Goal: Information Seeking & Learning: Learn about a topic

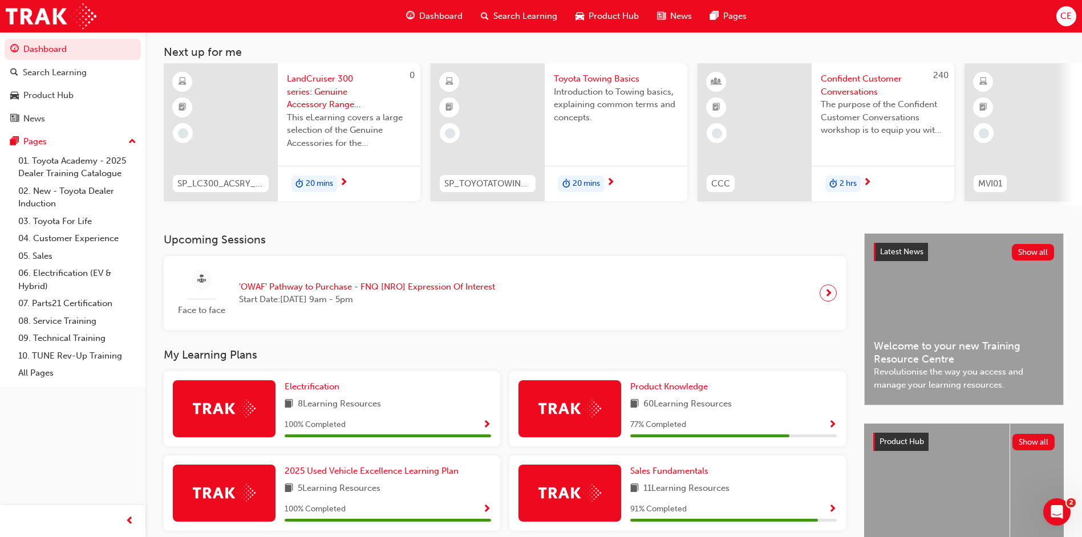
scroll to position [114, 0]
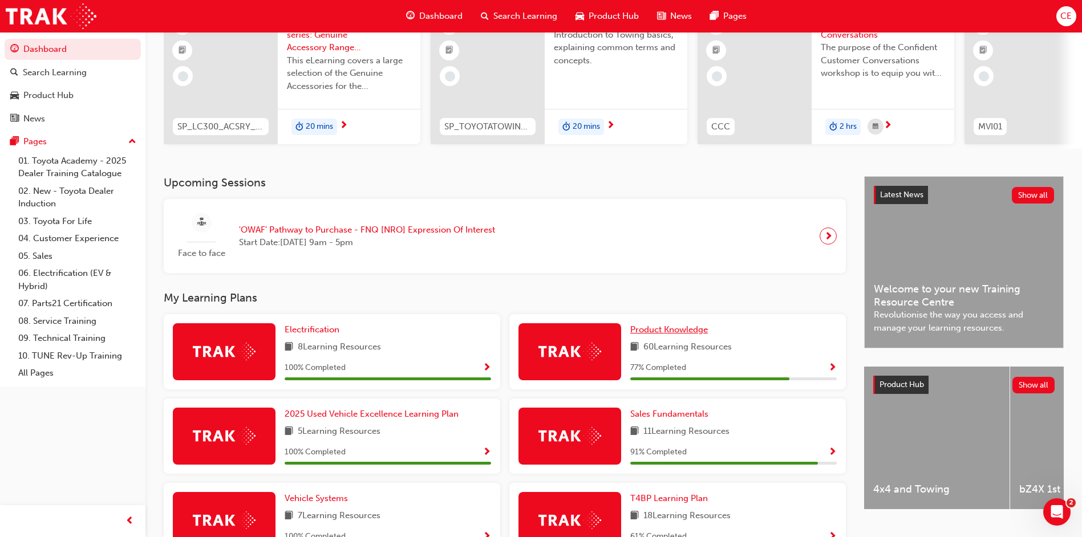
click at [661, 335] on span "Product Knowledge" at bounding box center [669, 330] width 78 height 10
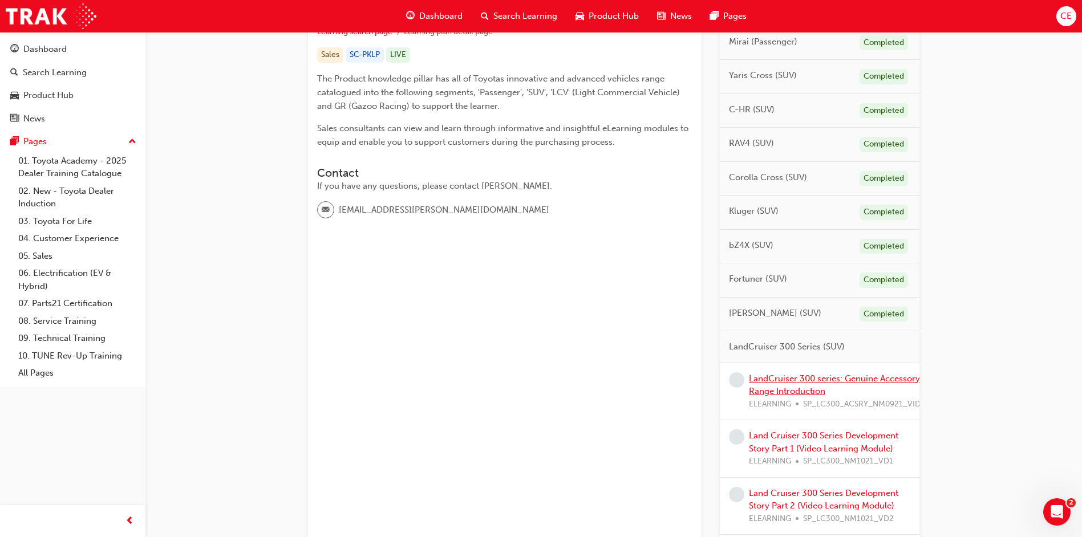
scroll to position [399, 0]
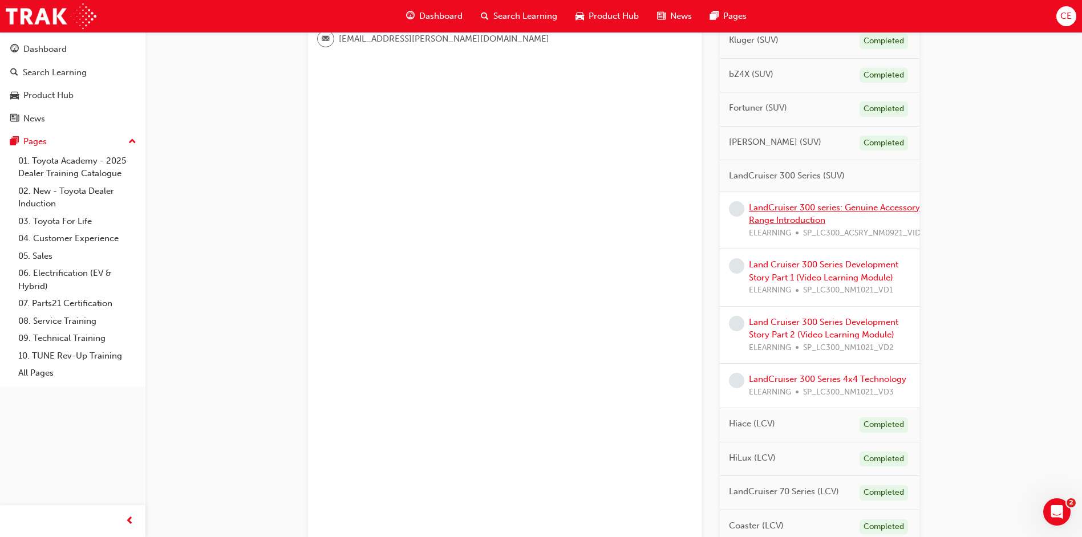
click at [788, 206] on link "LandCruiser 300 series: Genuine Accessory Range Introduction" at bounding box center [834, 213] width 171 height 23
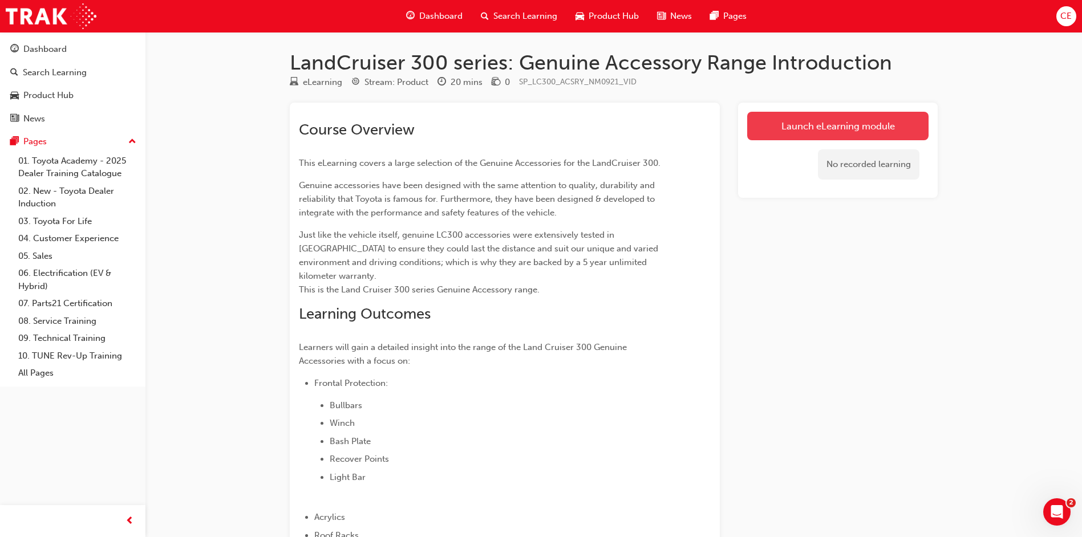
click at [829, 135] on link "Launch eLearning module" at bounding box center [837, 126] width 181 height 29
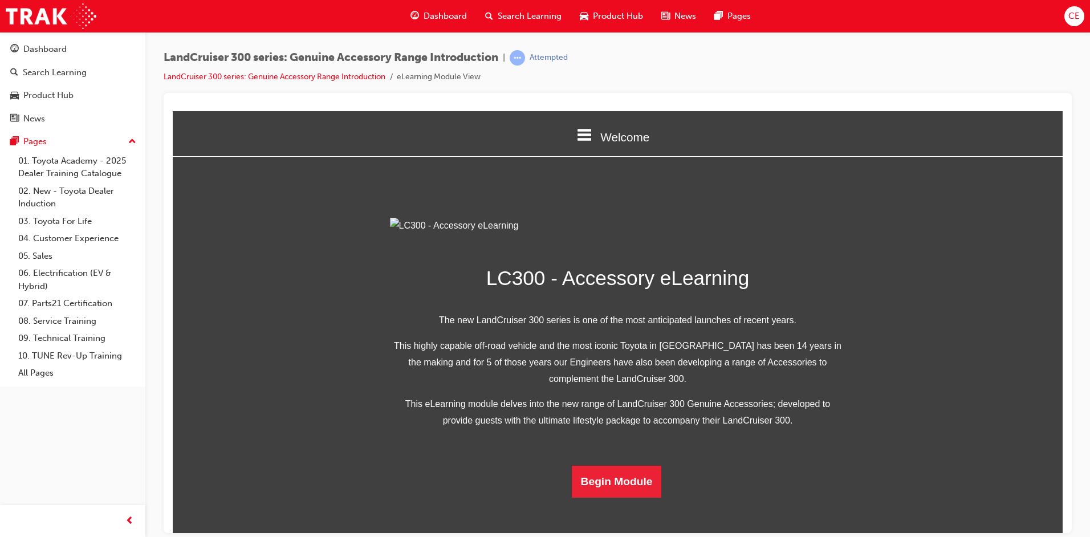
scroll to position [205, 0]
click at [611, 497] on button "Begin Module" at bounding box center [617, 481] width 90 height 32
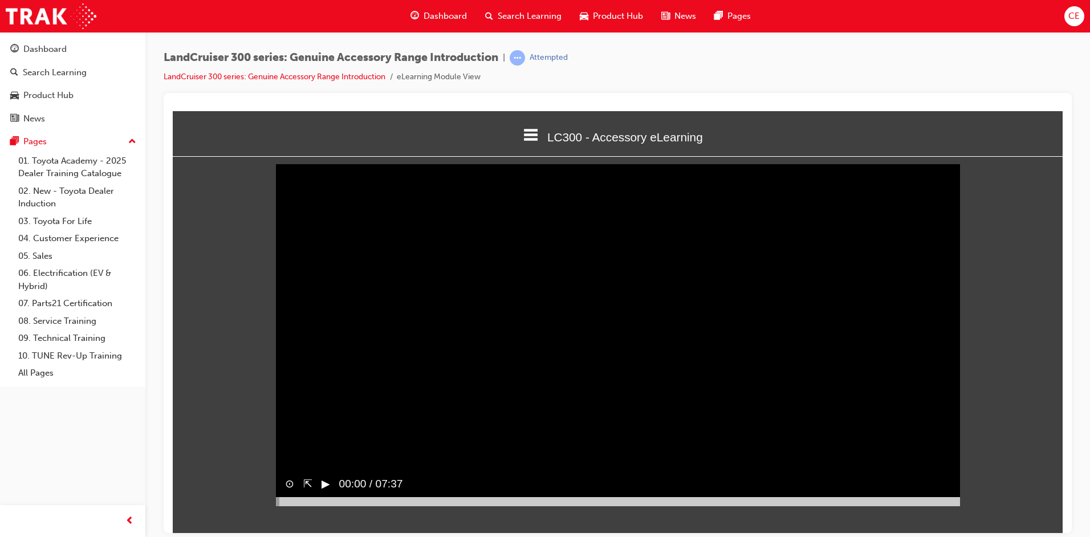
click at [326, 492] on button "▶︎" at bounding box center [326, 484] width 9 height 17
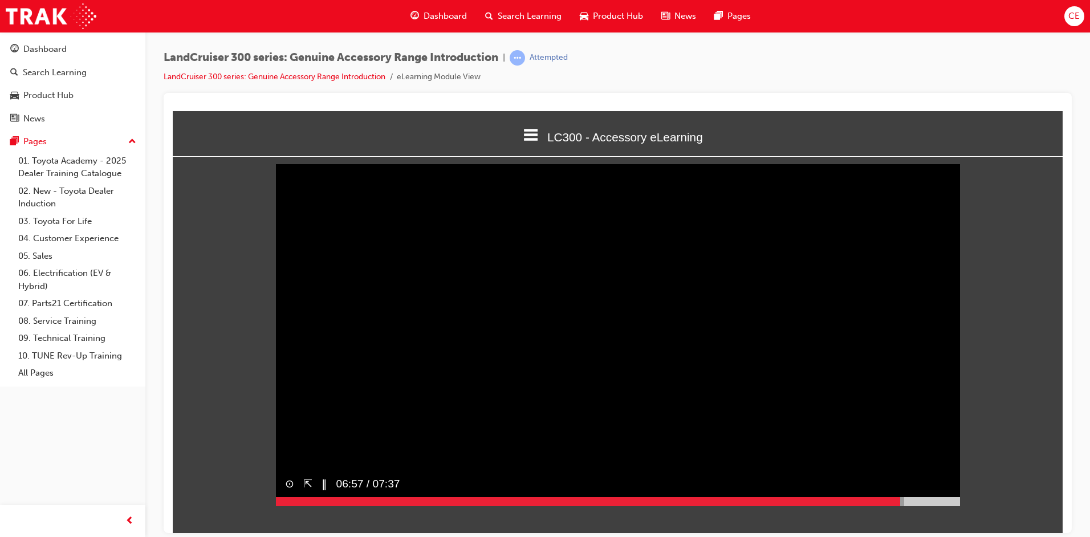
click at [538, 321] on video "Sorry, your browser does not support embedded videos. Download Instead" at bounding box center [618, 335] width 684 height 342
drag, startPoint x: 899, startPoint y: 522, endPoint x: 857, endPoint y: 526, distance: 42.4
click at [857, 506] on div at bounding box center [618, 501] width 684 height 9
click at [326, 492] on button "▶︎" at bounding box center [326, 484] width 9 height 17
drag, startPoint x: 869, startPoint y: 520, endPoint x: 854, endPoint y: 520, distance: 14.8
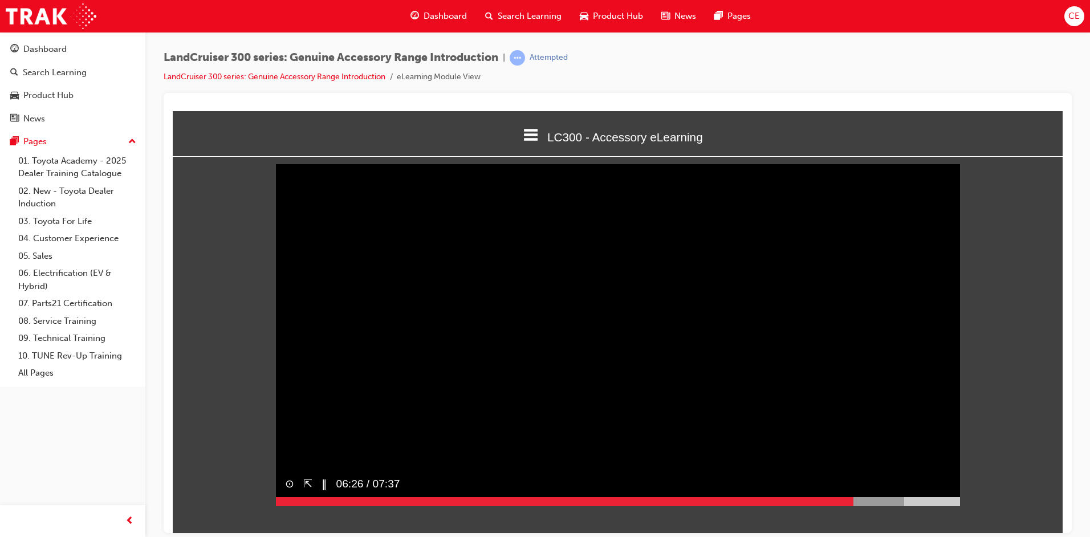
click at [854, 506] on div at bounding box center [618, 501] width 684 height 9
click at [323, 492] on button "▶︎" at bounding box center [326, 484] width 9 height 17
click at [764, 398] on video "Sorry, your browser does not support embedded videos. Download Instead" at bounding box center [618, 335] width 684 height 342
drag, startPoint x: 857, startPoint y: 520, endPoint x: 835, endPoint y: 524, distance: 22.0
click at [835, 506] on div at bounding box center [555, 501] width 559 height 9
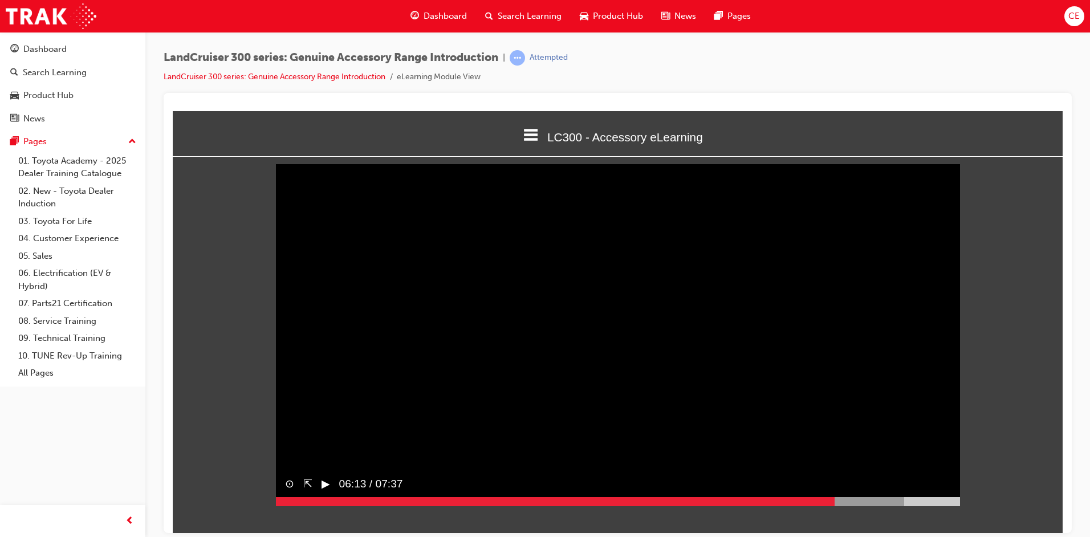
click at [324, 492] on button "▶︎" at bounding box center [326, 484] width 9 height 17
drag, startPoint x: 835, startPoint y: 519, endPoint x: 813, endPoint y: 521, distance: 21.7
click at [813, 506] on div at bounding box center [545, 501] width 538 height 9
click at [322, 492] on button "▶︎" at bounding box center [326, 484] width 9 height 17
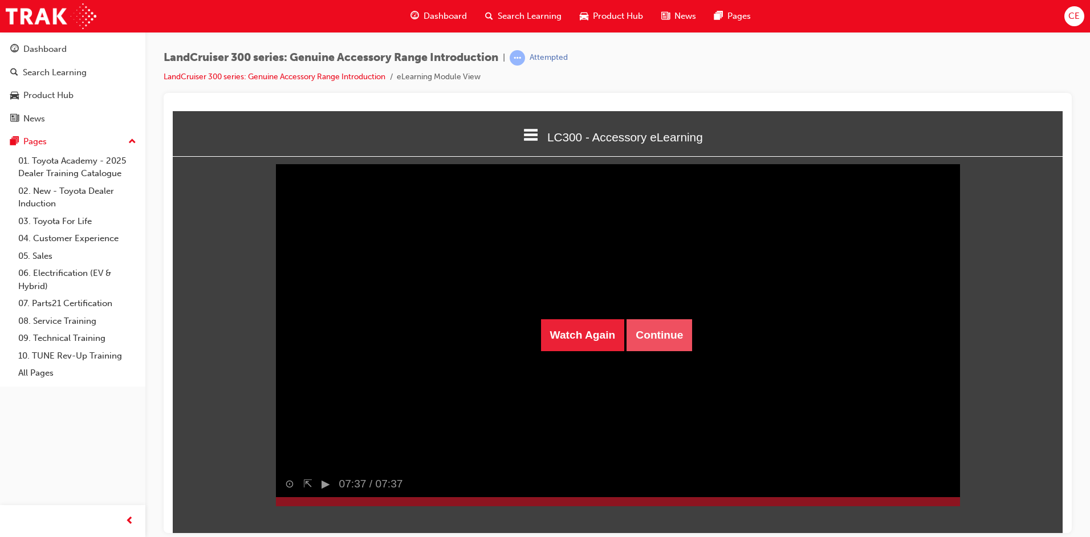
click at [655, 334] on button "Continue" at bounding box center [660, 335] width 66 height 32
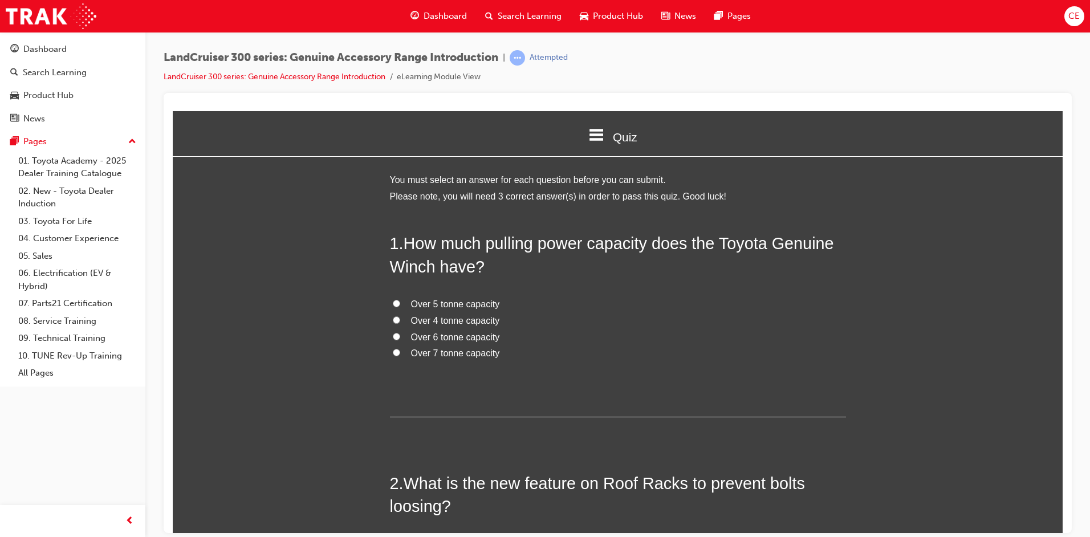
click at [393, 317] on input "Over 4 tonne capacity" at bounding box center [396, 319] width 7 height 7
radio input "true"
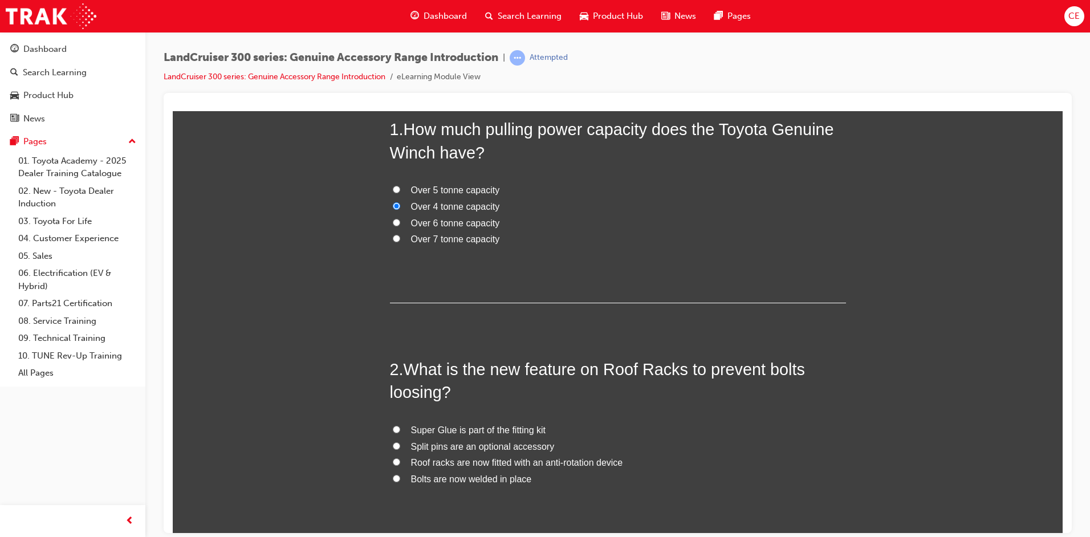
scroll to position [171, 0]
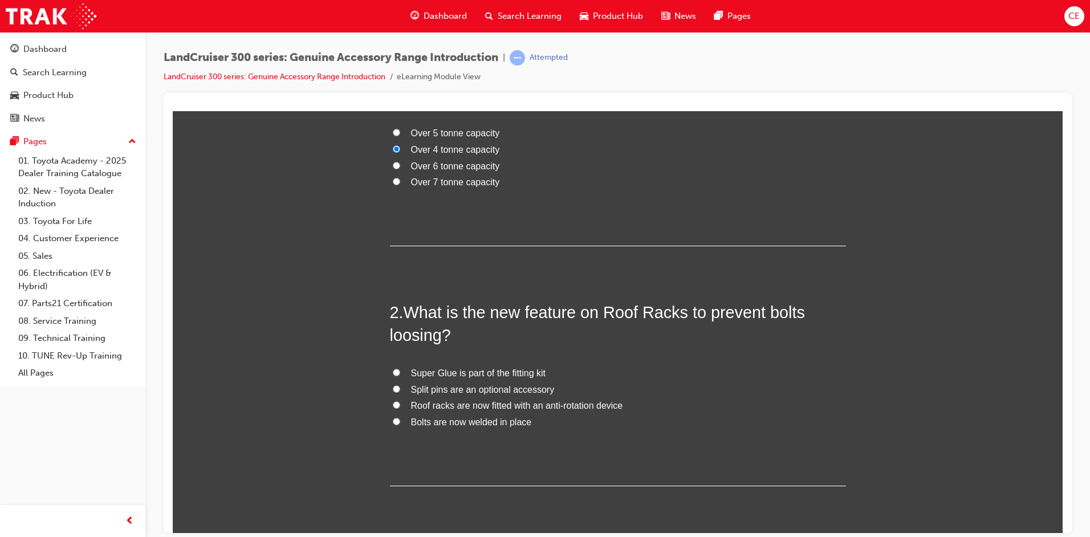
click at [395, 403] on input "Roof racks are now fitted with an anti-rotation device" at bounding box center [396, 404] width 7 height 7
radio input "true"
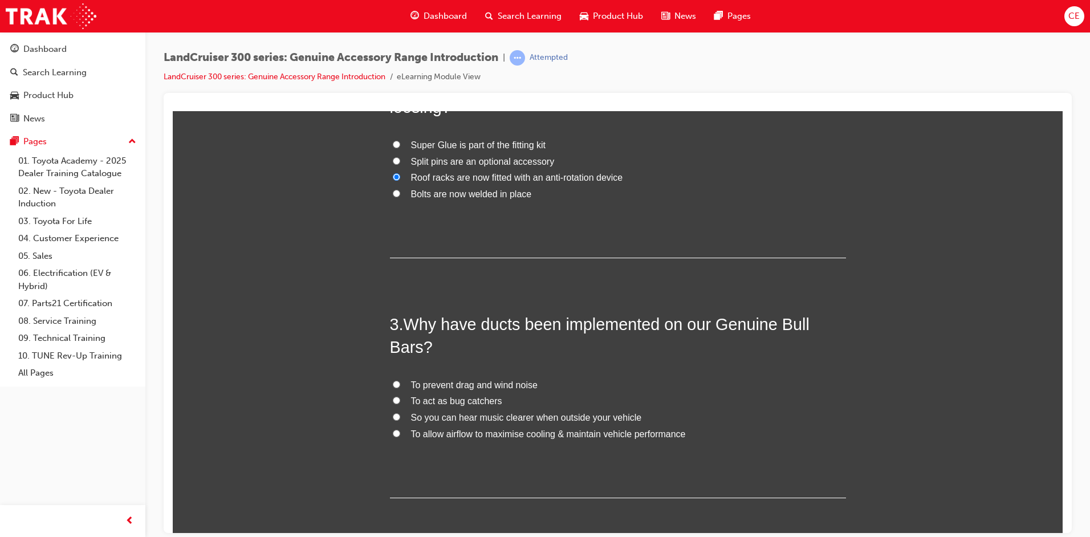
scroll to position [451, 0]
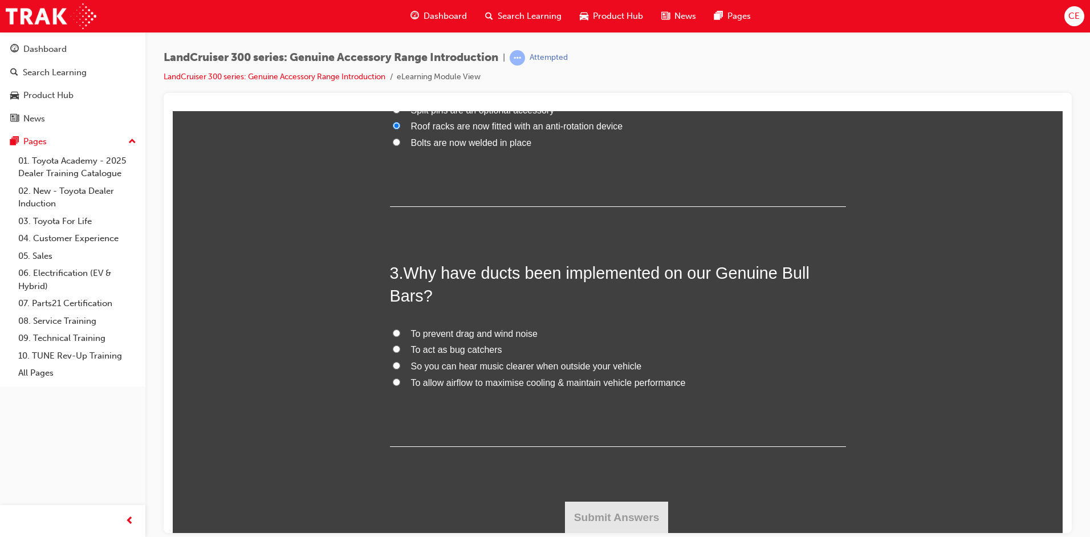
click at [393, 380] on input "To allow airflow to maximise cooling & maintain vehicle performance" at bounding box center [396, 381] width 7 height 7
radio input "true"
click at [626, 512] on button "Submit Answers" at bounding box center [617, 517] width 104 height 32
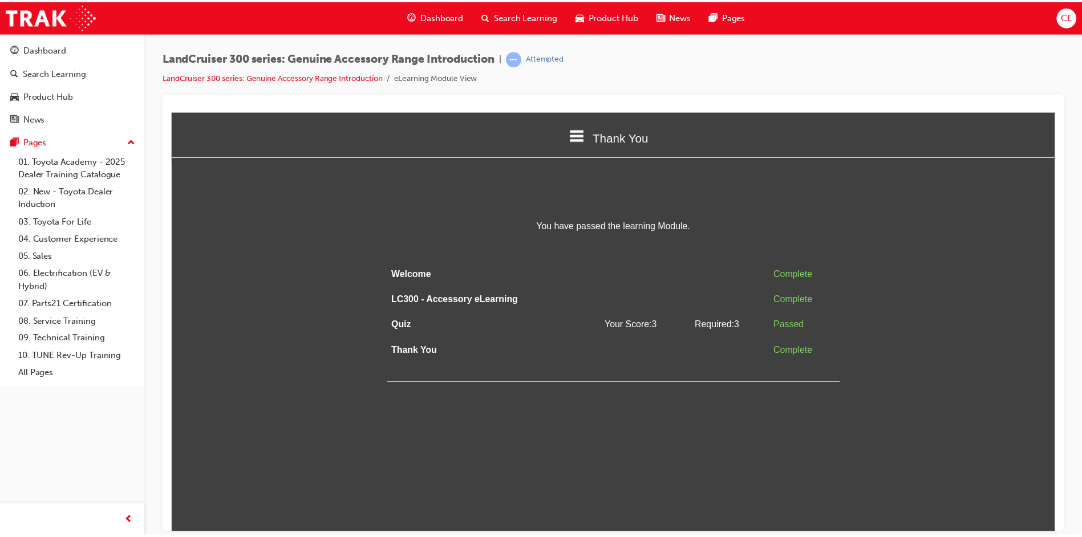
scroll to position [0, 0]
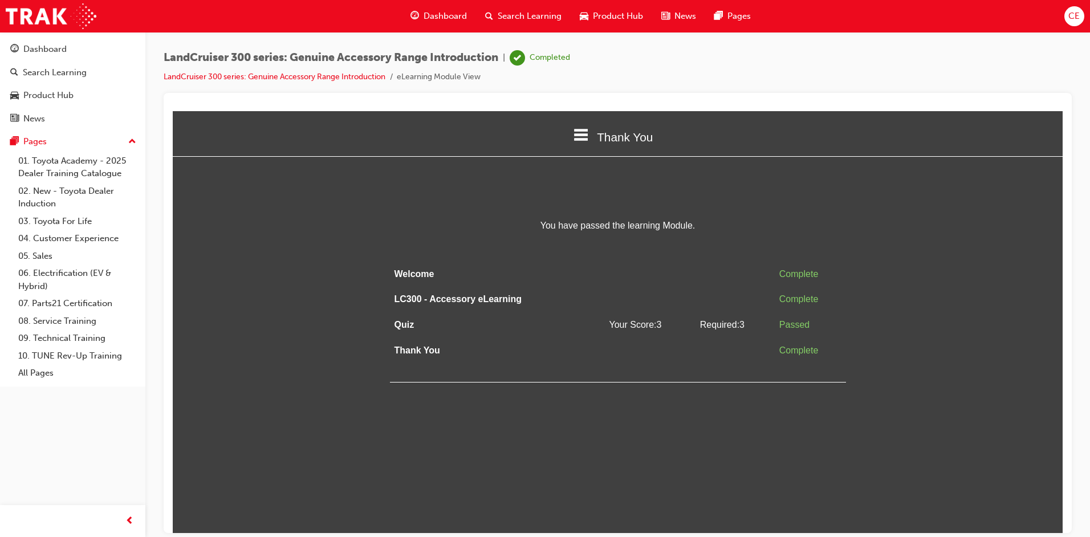
click at [436, 18] on span "Dashboard" at bounding box center [445, 16] width 43 height 13
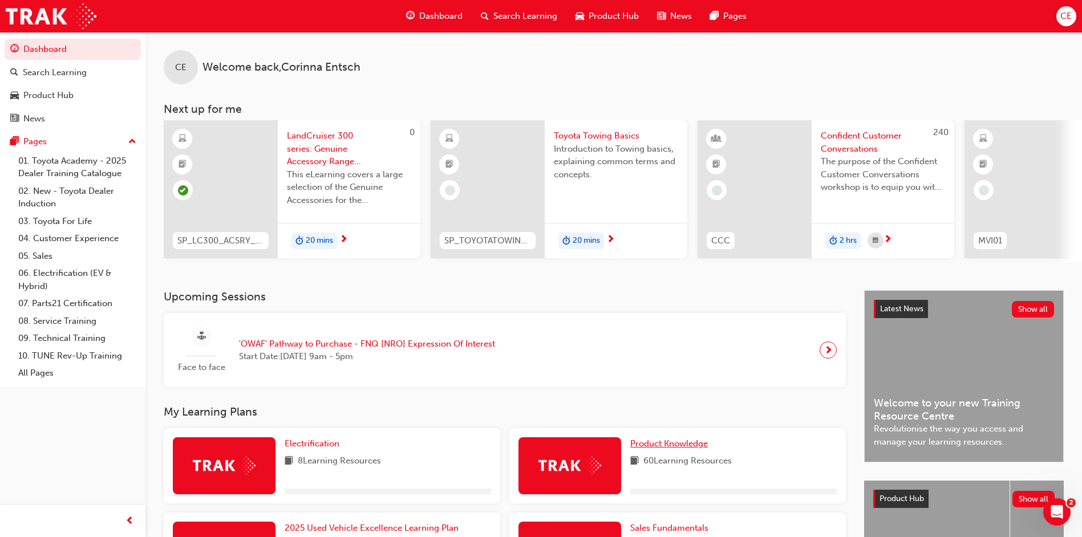
click at [684, 441] on link "Product Knowledge" at bounding box center [671, 443] width 82 height 13
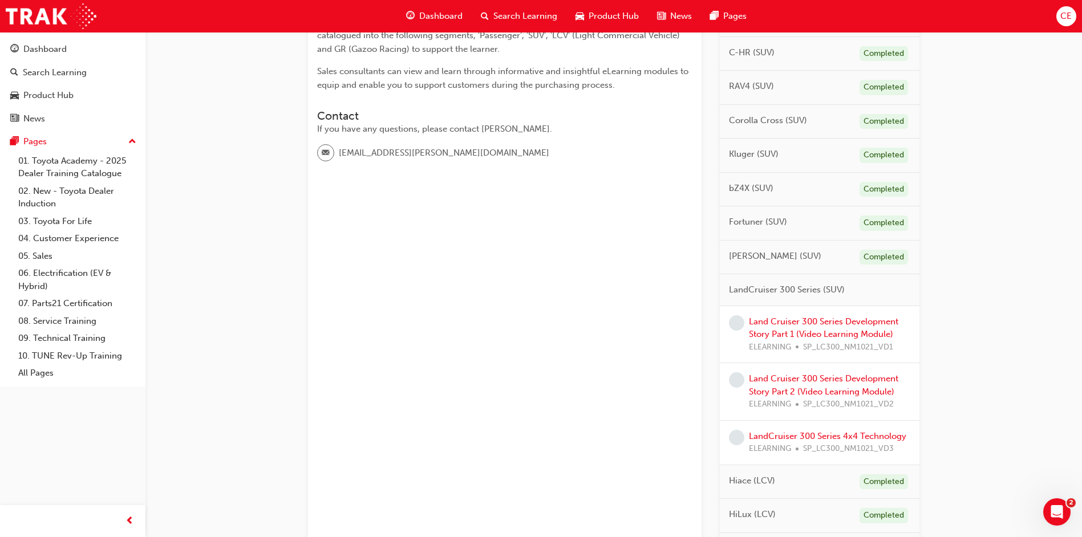
scroll to position [342, 0]
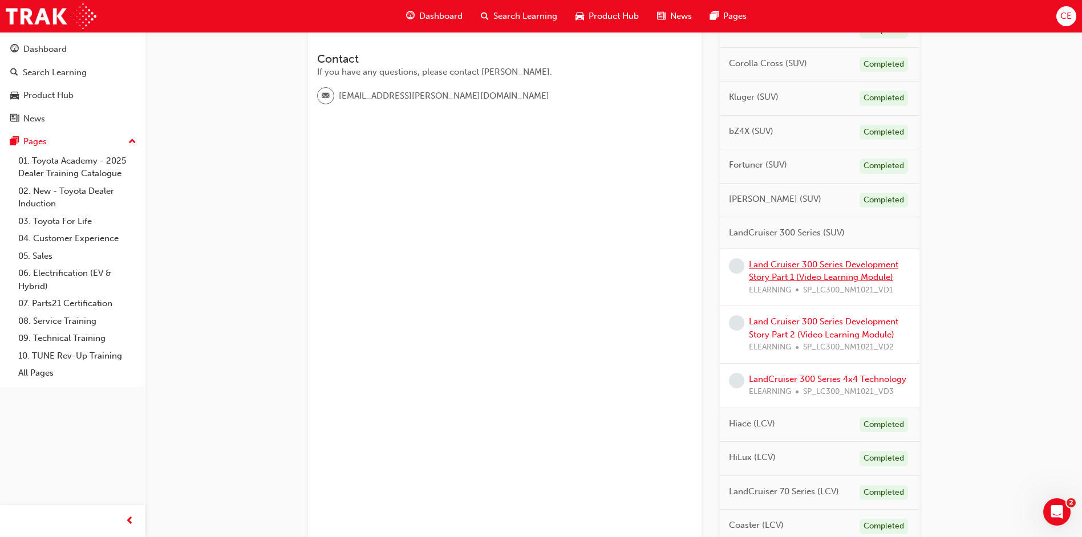
click at [847, 274] on link "Land Cruiser 300 Series Development Story Part 1 (Video Learning Module)" at bounding box center [823, 270] width 149 height 23
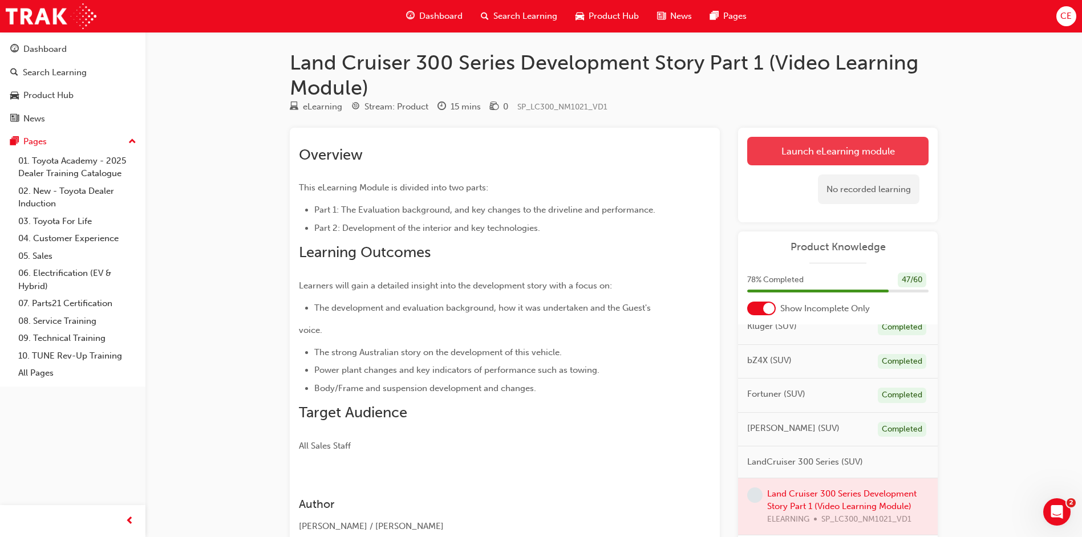
click at [798, 143] on link "Launch eLearning module" at bounding box center [837, 151] width 181 height 29
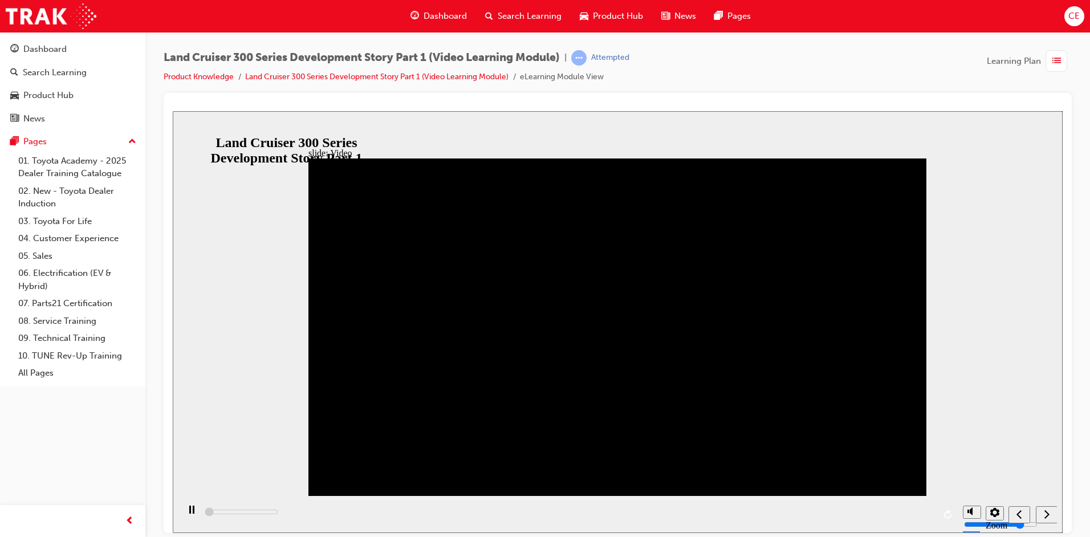
click at [993, 513] on icon "settings" at bounding box center [995, 512] width 9 height 9
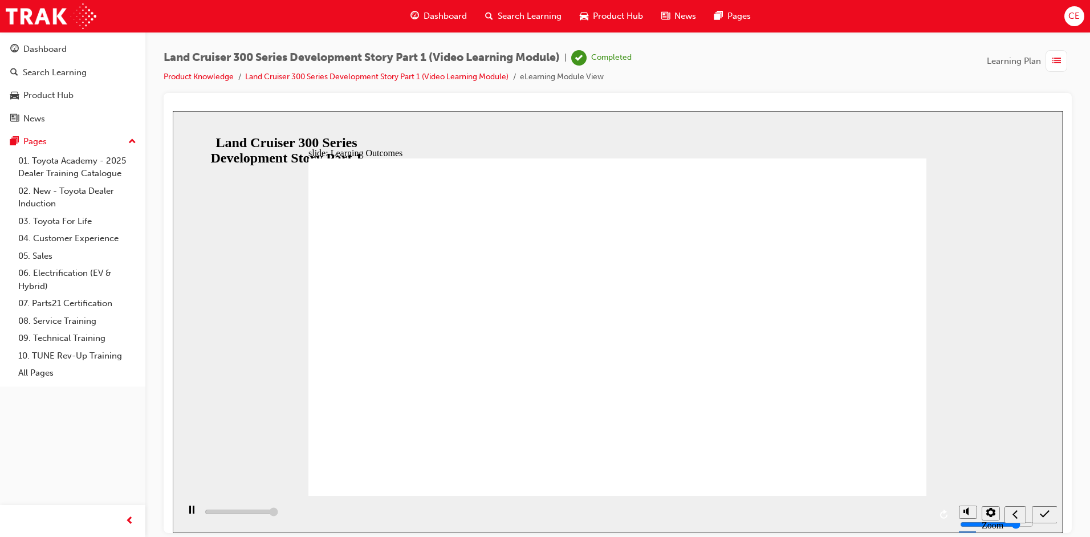
type input "13000"
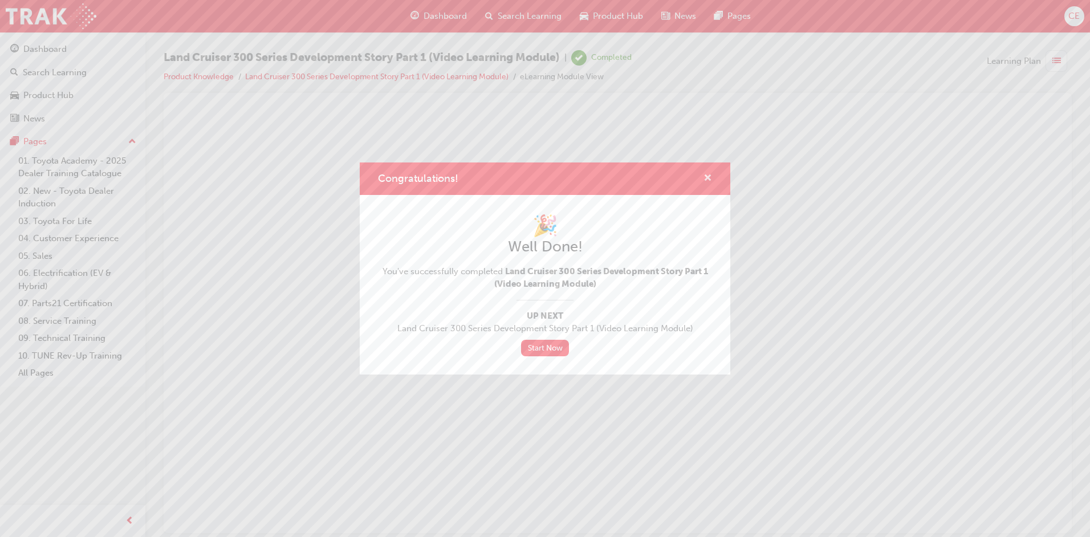
click at [708, 174] on span "cross-icon" at bounding box center [708, 179] width 9 height 10
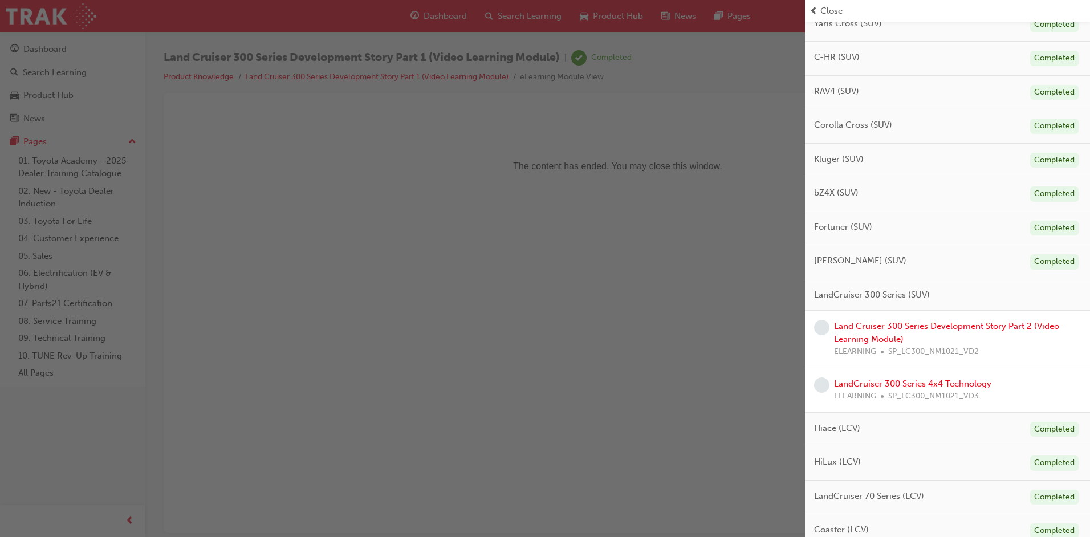
scroll to position [342, 0]
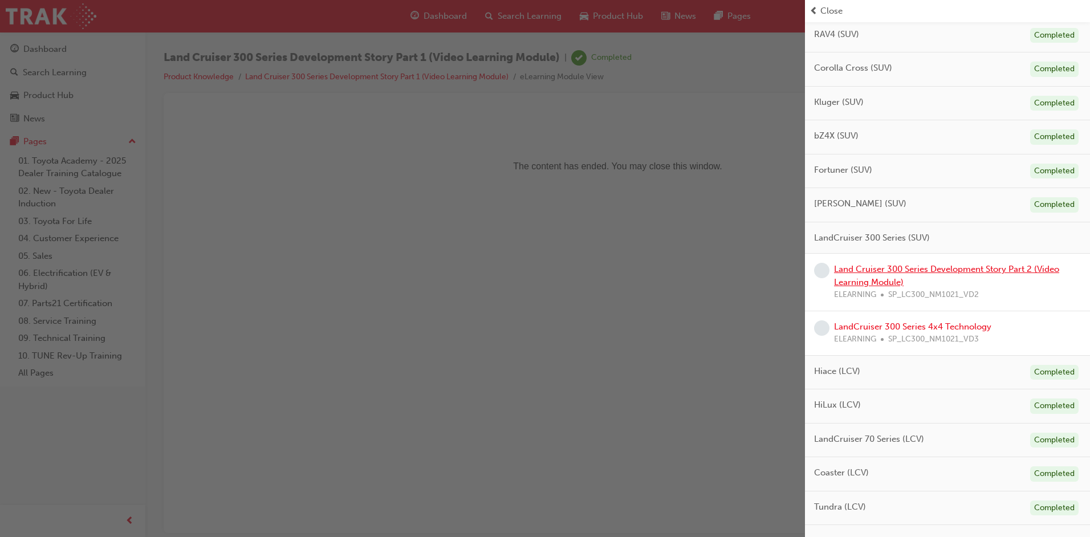
click at [980, 273] on link "Land Cruiser 300 Series Development Story Part 2 (Video Learning Module)" at bounding box center [946, 275] width 225 height 23
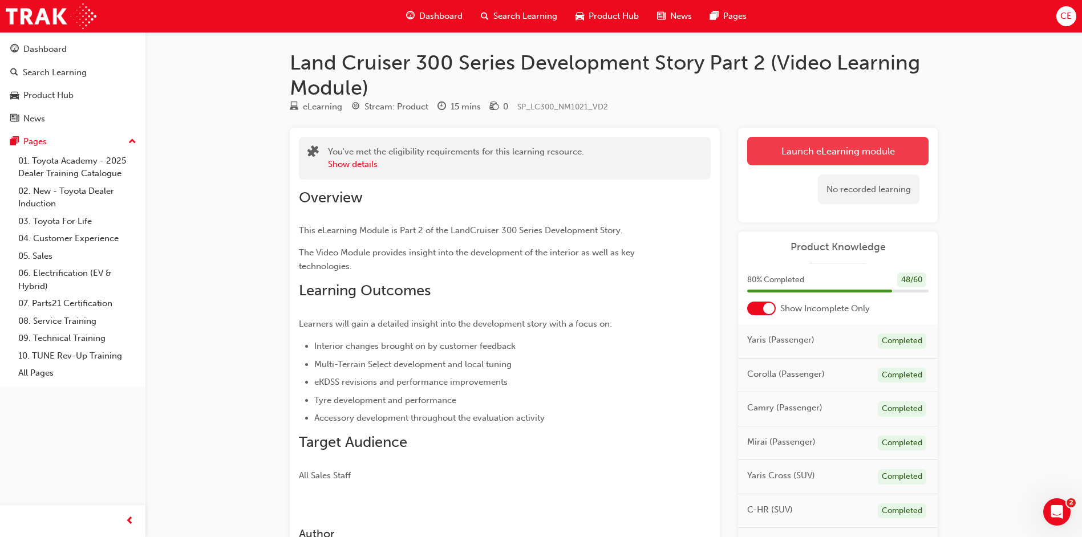
click at [828, 154] on link "Launch eLearning module" at bounding box center [837, 151] width 181 height 29
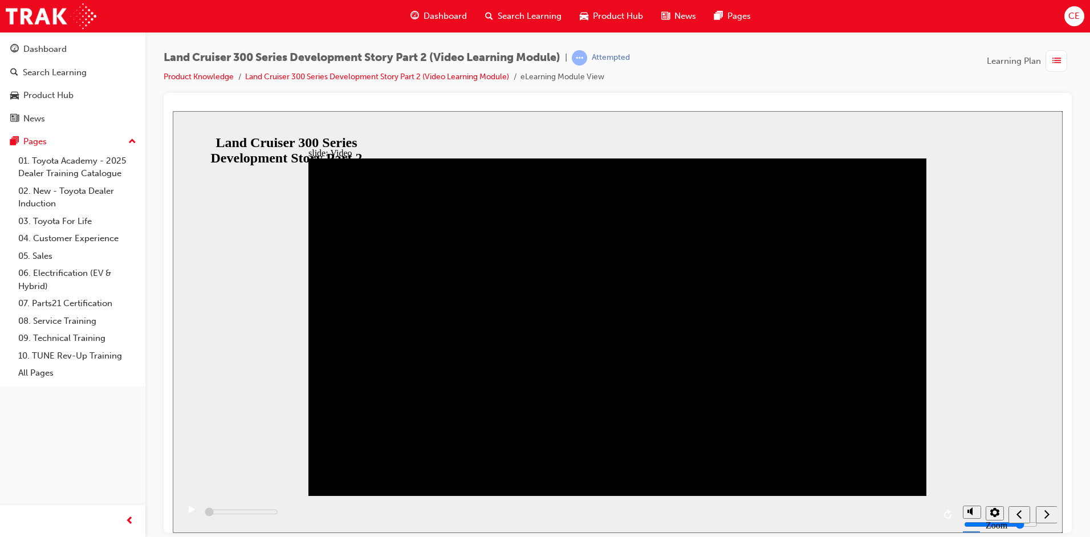
click at [132, 520] on span "prev-icon" at bounding box center [129, 521] width 9 height 14
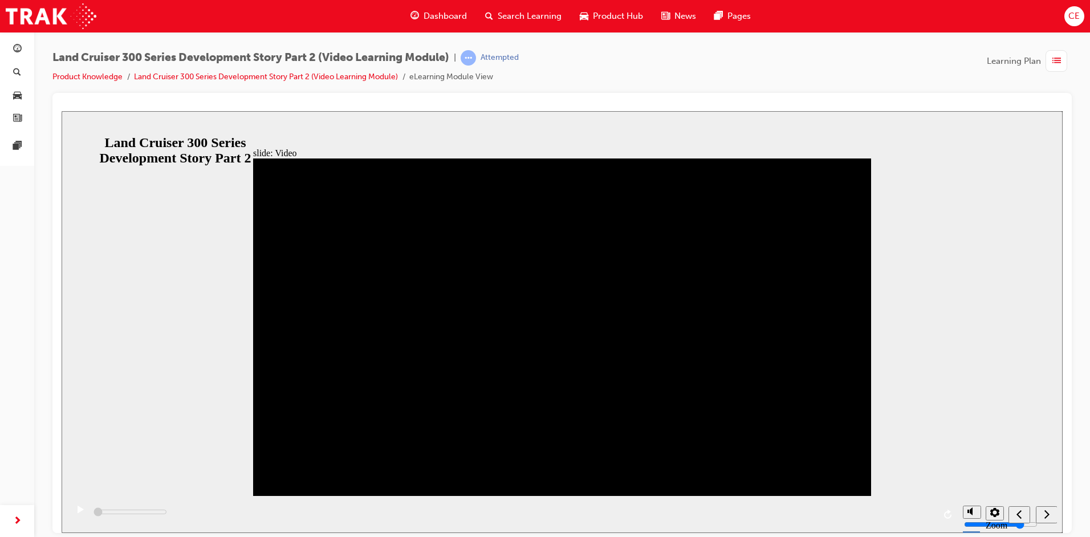
click at [999, 238] on div "slide: Video Video_Icon_Digital_System_RGB_REV.png Click to play video Click to…" at bounding box center [562, 322] width 1001 height 422
click at [72, 514] on div "play/pause" at bounding box center [80, 514] width 19 height 19
click at [925, 511] on div "playback controls" at bounding box center [512, 514] width 890 height 37
click at [931, 512] on div "playback controls" at bounding box center [512, 514] width 890 height 37
click at [931, 514] on div "playback controls" at bounding box center [512, 514] width 890 height 37
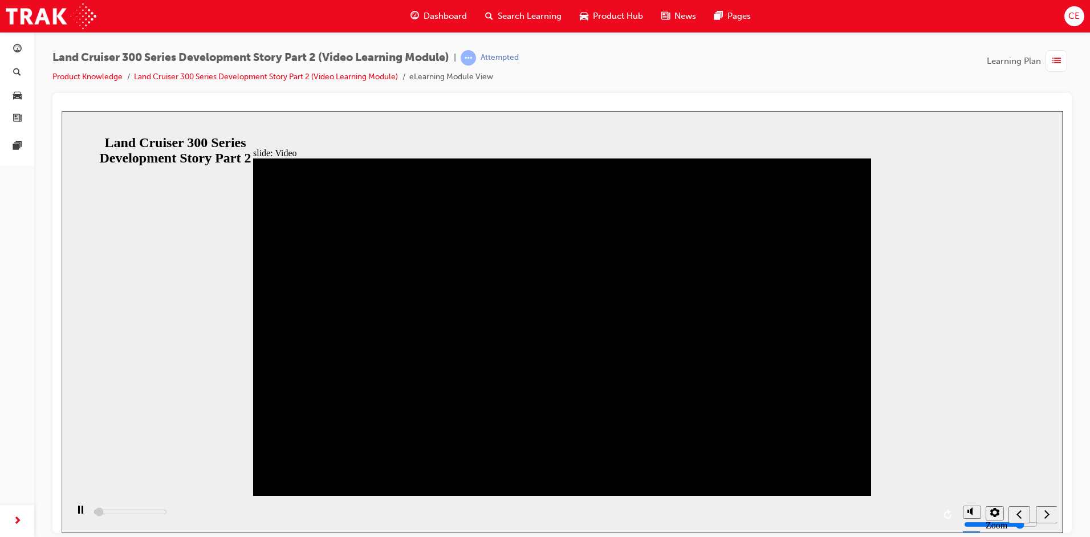
click at [919, 514] on div "playback controls" at bounding box center [512, 514] width 890 height 37
drag, startPoint x: 127, startPoint y: 512, endPoint x: 346, endPoint y: 520, distance: 218.6
click at [346, 520] on div "playback controls" at bounding box center [512, 514] width 890 height 37
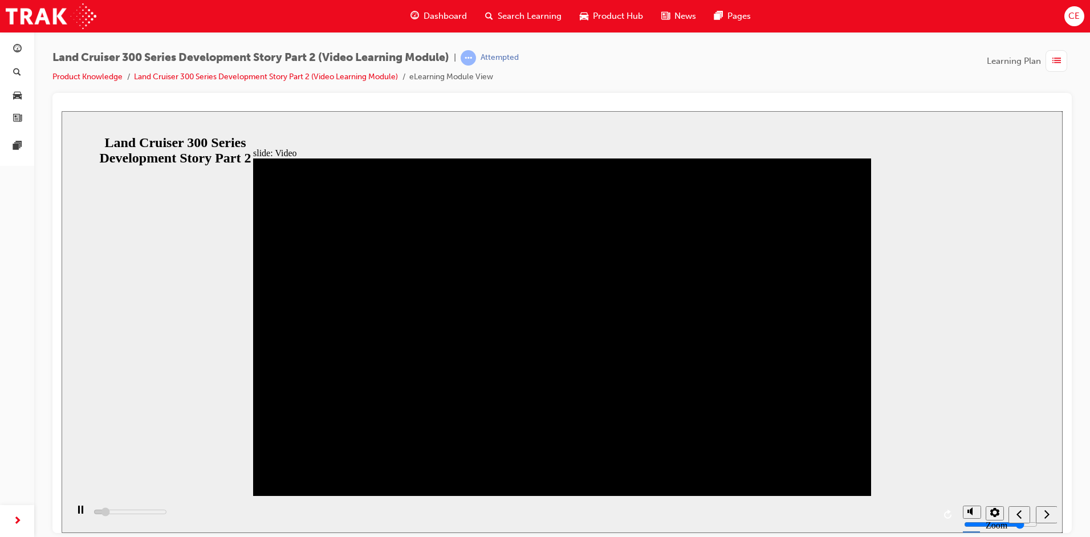
drag, startPoint x: 186, startPoint y: 513, endPoint x: 367, endPoint y: 506, distance: 180.9
click at [350, 508] on div "playback controls" at bounding box center [512, 514] width 890 height 37
click at [602, 514] on div "playback controls" at bounding box center [512, 514] width 890 height 37
click at [1045, 515] on icon "next" at bounding box center [1047, 514] width 6 height 10
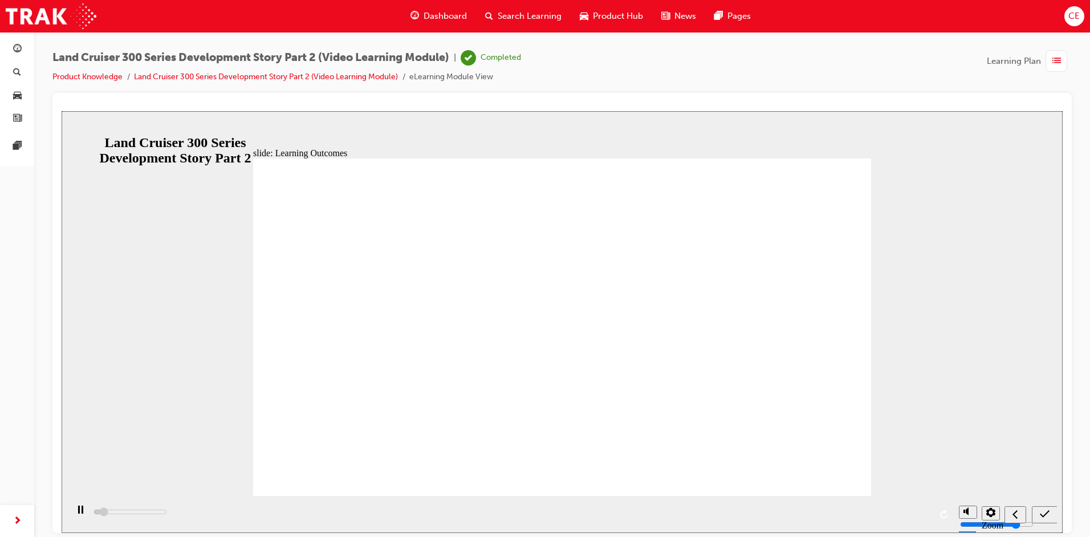
click at [1045, 515] on icon "submit" at bounding box center [1045, 513] width 10 height 7
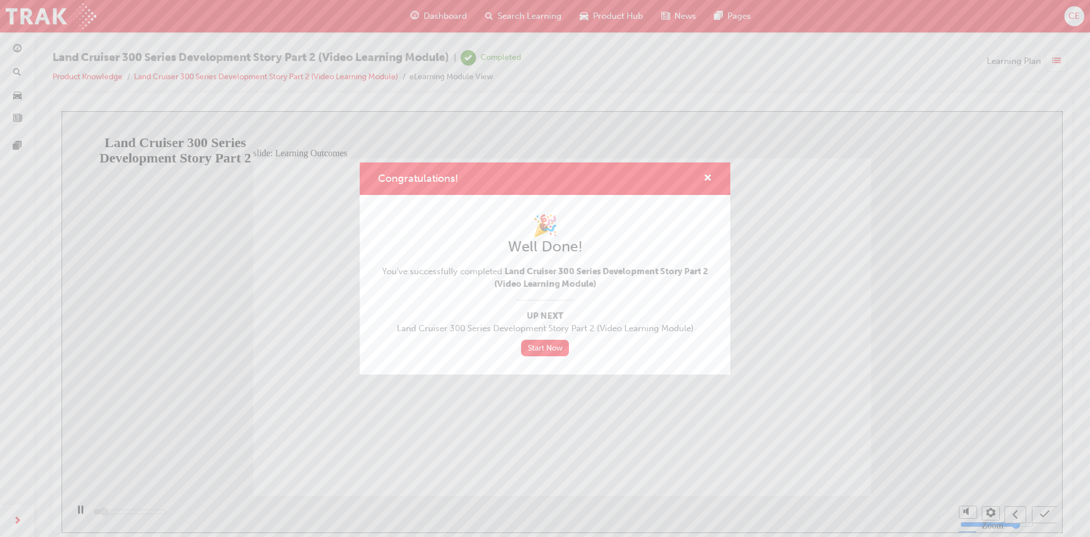
type input "1300"
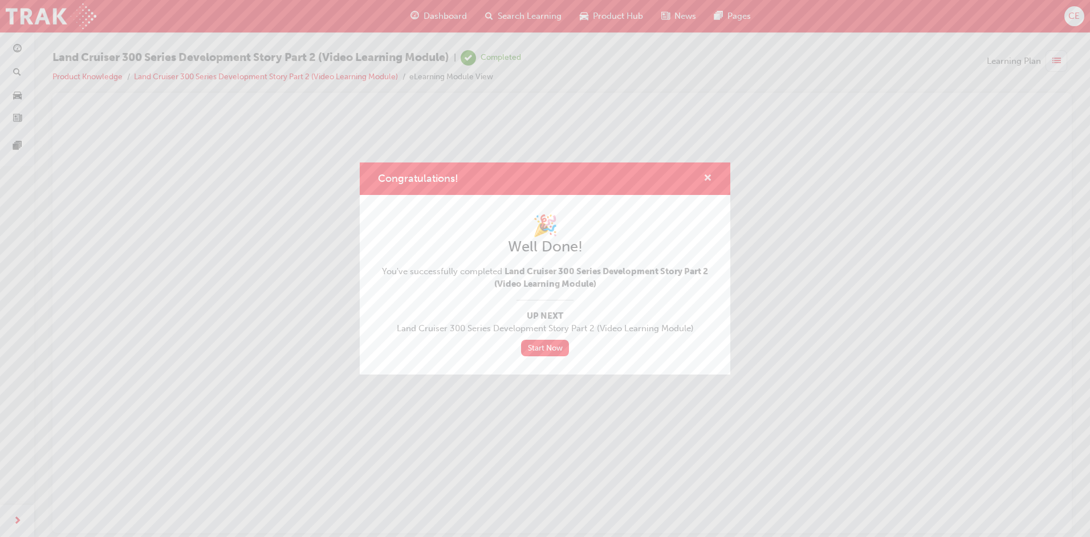
click at [709, 177] on span "cross-icon" at bounding box center [708, 179] width 9 height 10
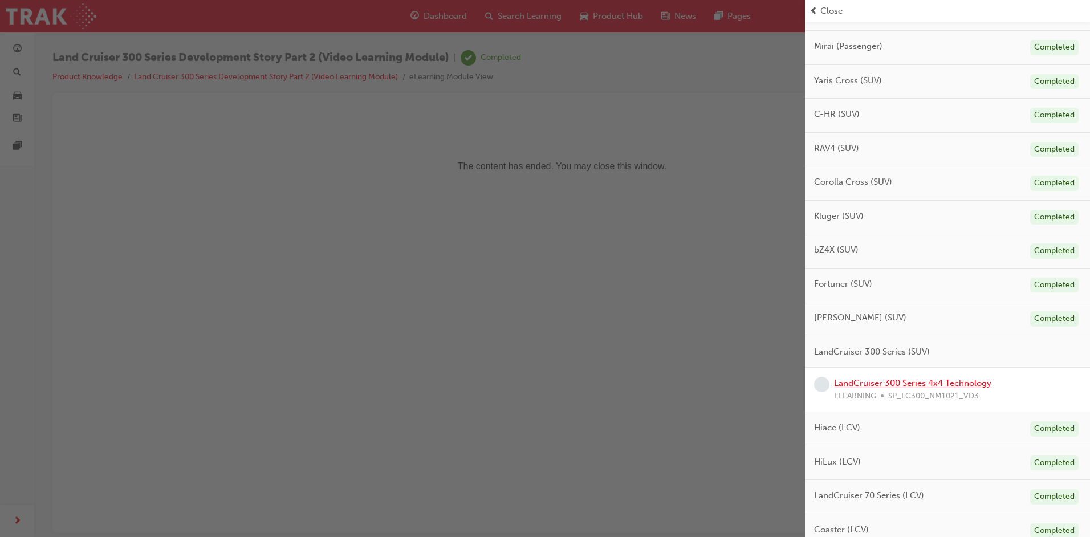
scroll to position [399, 0]
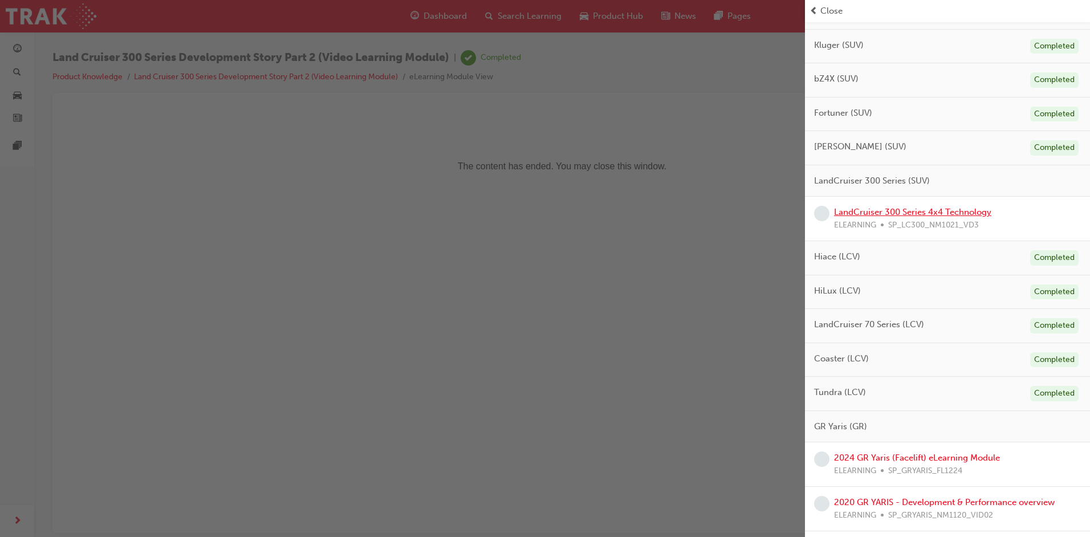
click at [900, 213] on link "LandCruiser 300 Series 4x4 Technology" at bounding box center [912, 212] width 157 height 10
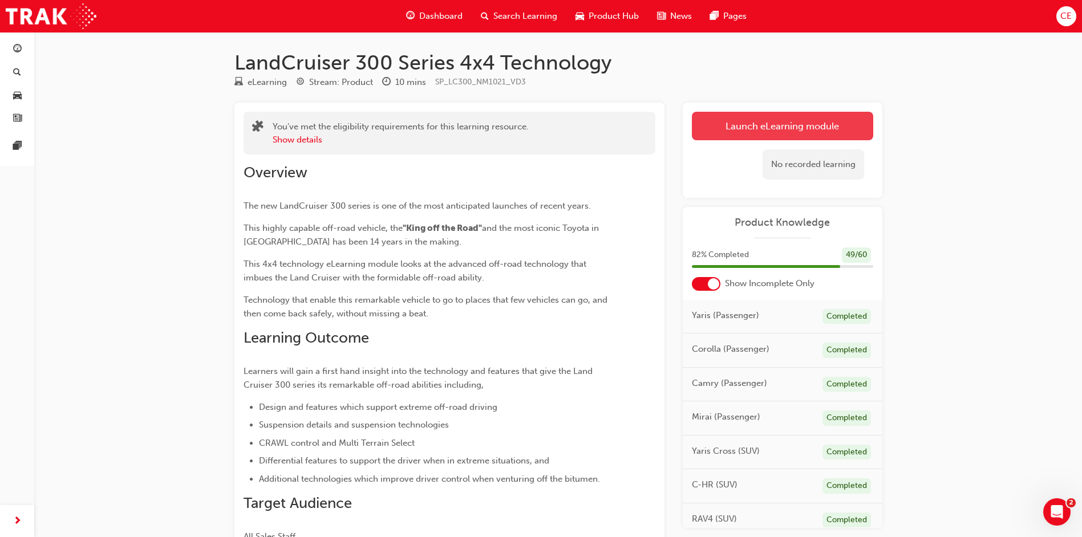
click at [785, 125] on link "Launch eLearning module" at bounding box center [782, 126] width 181 height 29
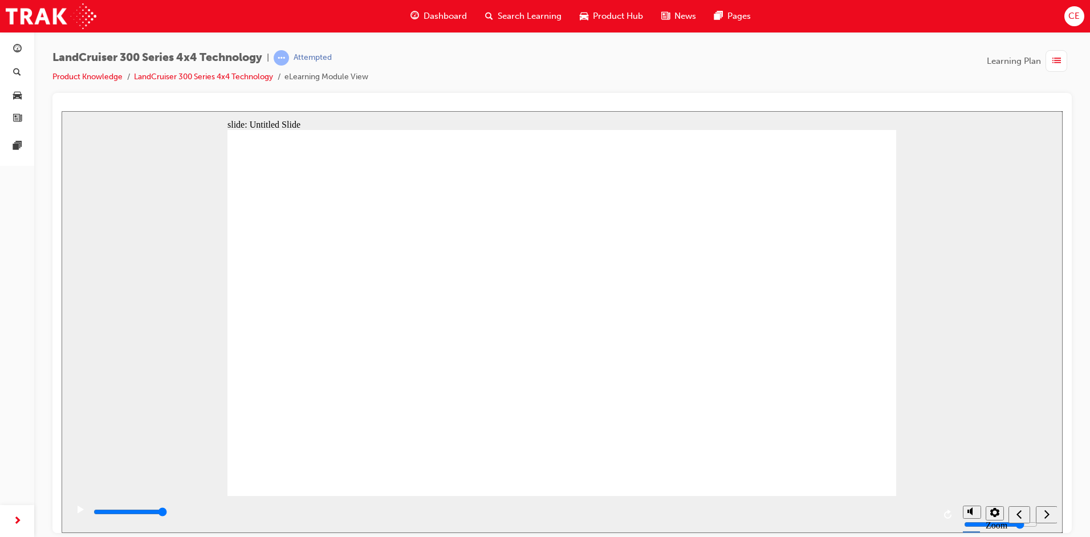
click at [1049, 512] on icon "next" at bounding box center [1047, 514] width 6 height 10
click at [1043, 510] on icon "submit" at bounding box center [1045, 514] width 10 height 10
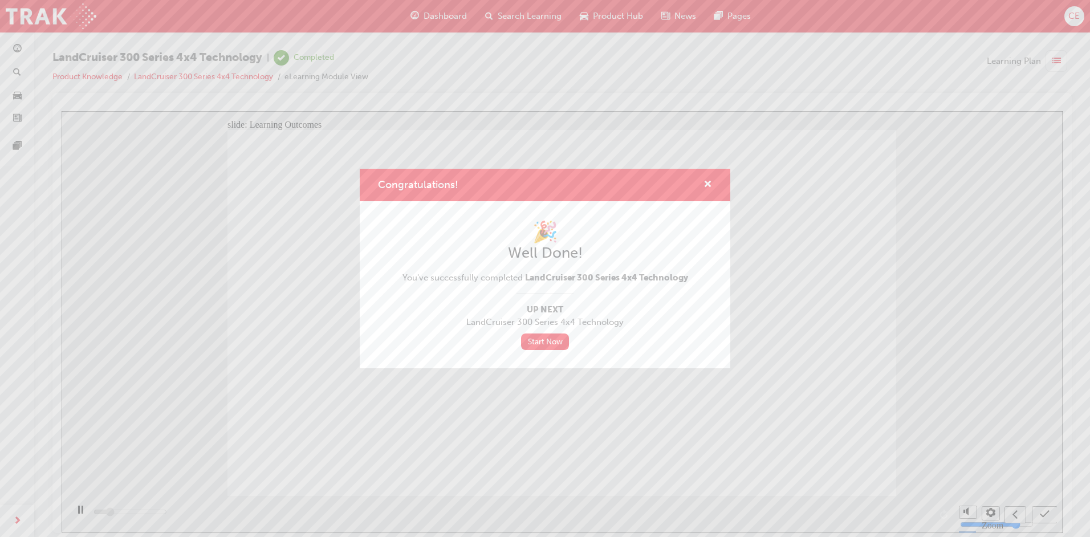
type input "2500"
click at [709, 182] on span "cross-icon" at bounding box center [708, 185] width 9 height 10
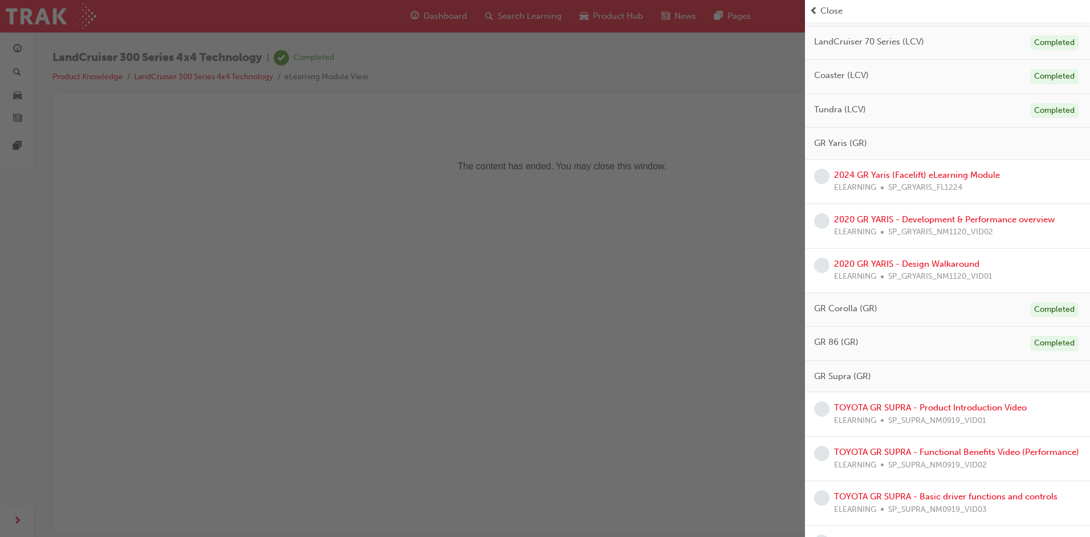
scroll to position [684, 0]
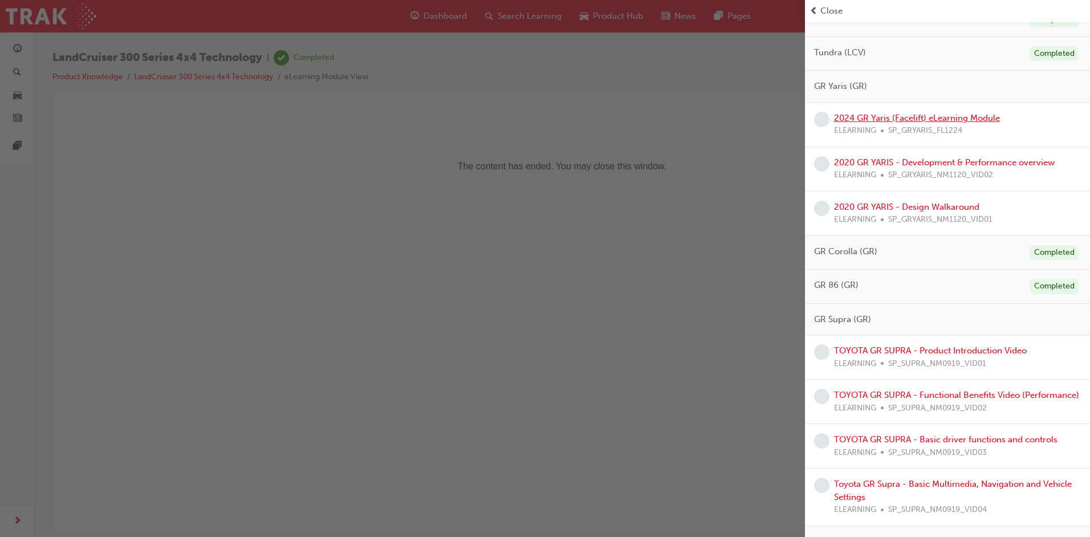
click at [904, 121] on link "2024 GR Yaris (Facelift) eLearning Module" at bounding box center [917, 118] width 166 height 10
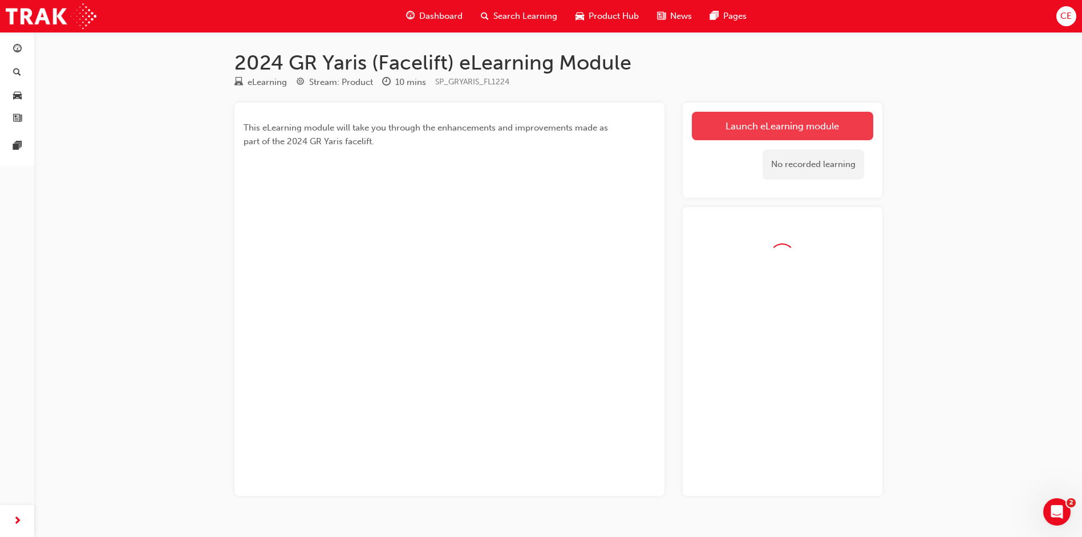
click at [733, 124] on link "Launch eLearning module" at bounding box center [782, 126] width 181 height 29
